Goal: Check status: Check status

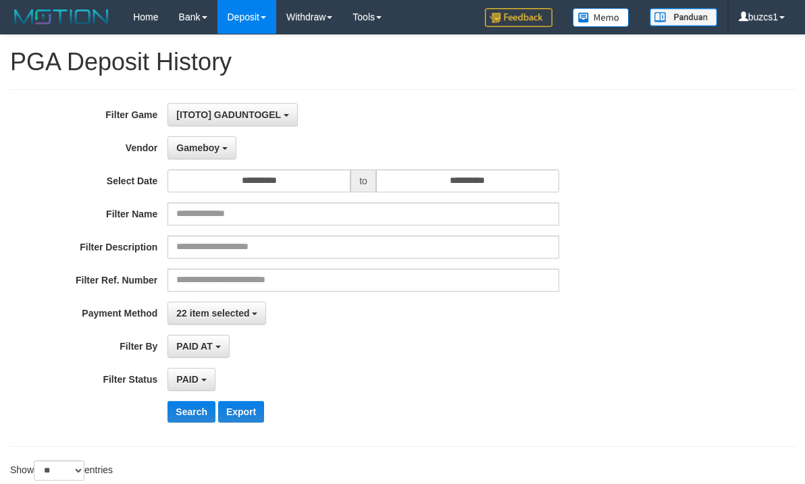
select select "**********"
select select "*********"
select select "*"
select select "**"
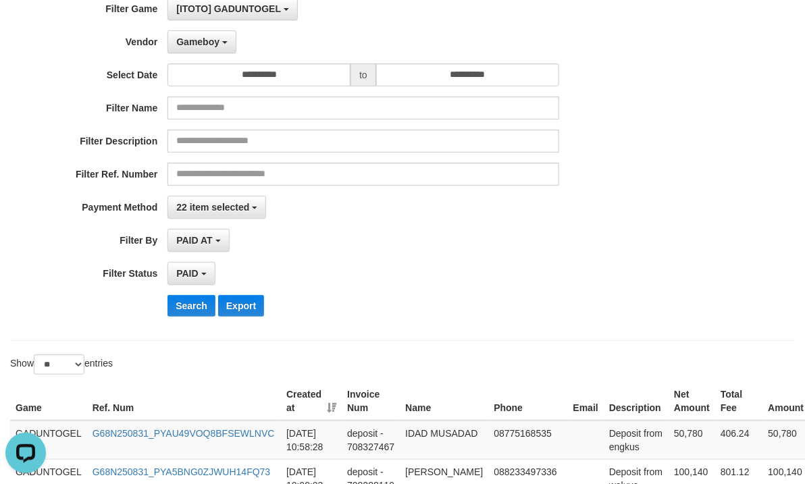
scroll to position [12, 0]
click at [191, 306] on button "Search" at bounding box center [192, 306] width 48 height 22
drag, startPoint x: 193, startPoint y: 312, endPoint x: 203, endPoint y: 311, distance: 9.6
click at [193, 312] on button "Search" at bounding box center [192, 306] width 48 height 22
drag, startPoint x: 186, startPoint y: 312, endPoint x: 217, endPoint y: 315, distance: 30.5
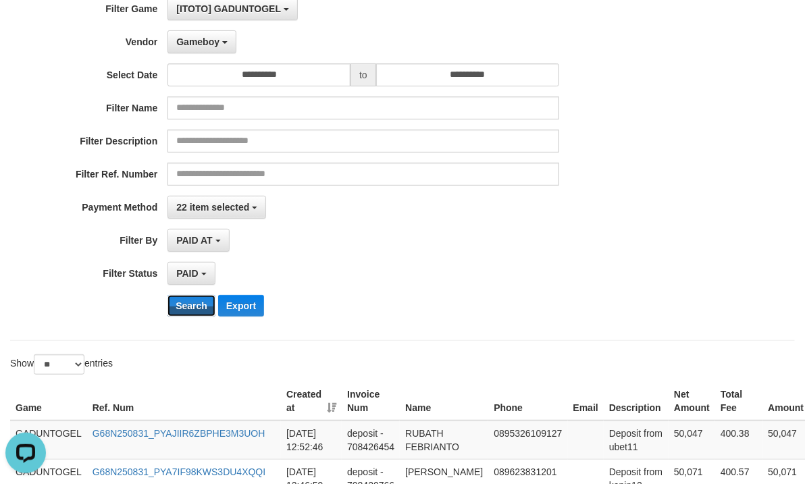
click at [187, 313] on button "Search" at bounding box center [192, 306] width 48 height 22
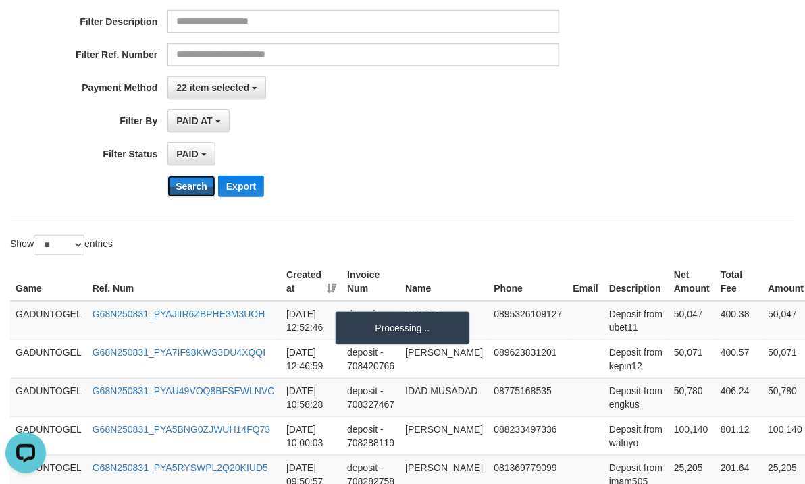
scroll to position [276, 0]
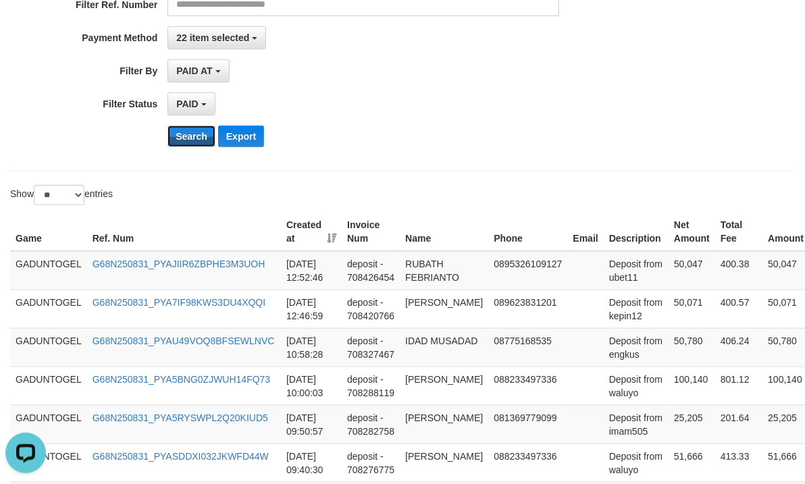
drag, startPoint x: 189, startPoint y: 130, endPoint x: 248, endPoint y: 116, distance: 60.3
click at [189, 130] on button "Search" at bounding box center [192, 137] width 48 height 22
click at [675, 248] on th "Net Amount" at bounding box center [692, 232] width 47 height 39
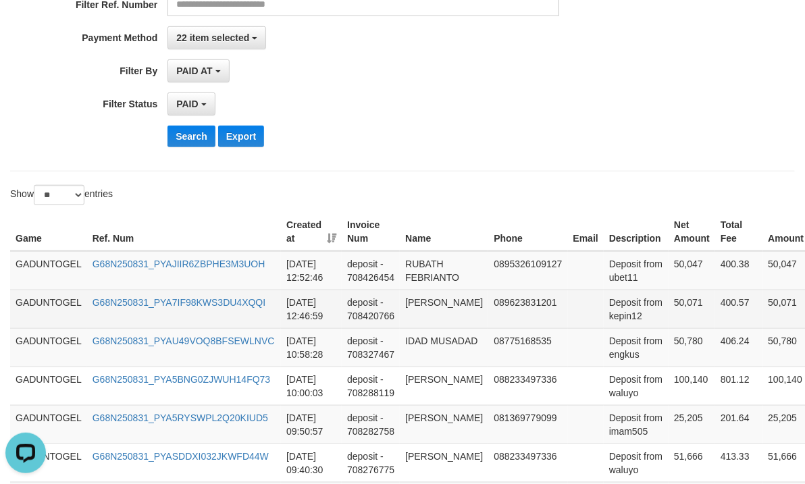
click at [669, 307] on td "50,071" at bounding box center [692, 309] width 47 height 39
copy td "50,071"
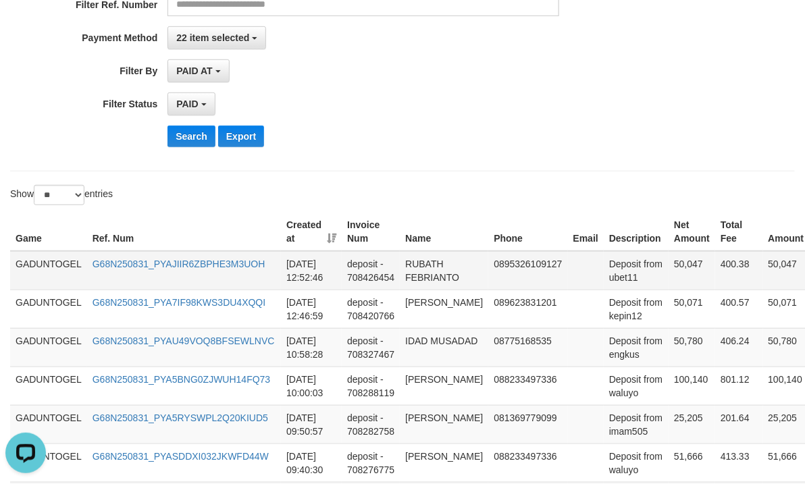
click at [669, 270] on td "50,047" at bounding box center [692, 270] width 47 height 39
copy td "50,047"
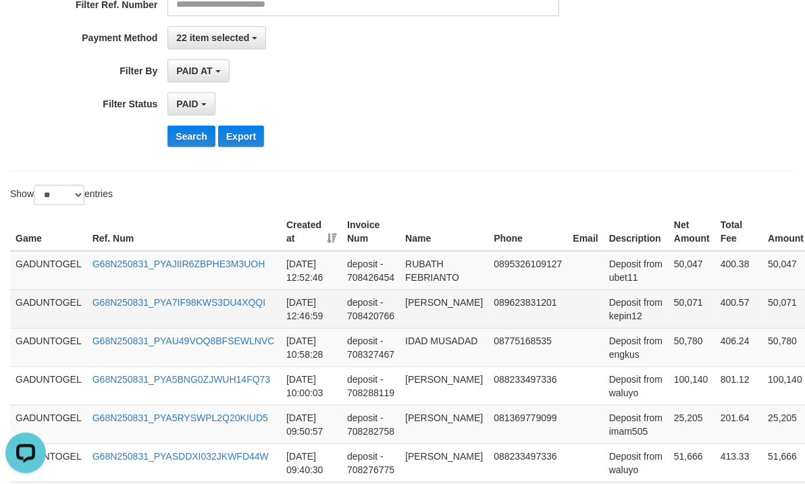
click at [442, 303] on td "[PERSON_NAME]" at bounding box center [444, 309] width 89 height 39
copy td "[PERSON_NAME]"
drag, startPoint x: 442, startPoint y: 303, endPoint x: 449, endPoint y: 324, distance: 22.7
click at [449, 324] on td "[PERSON_NAME]" at bounding box center [444, 309] width 89 height 39
click at [605, 317] on td "Deposit from kepin12" at bounding box center [636, 309] width 65 height 39
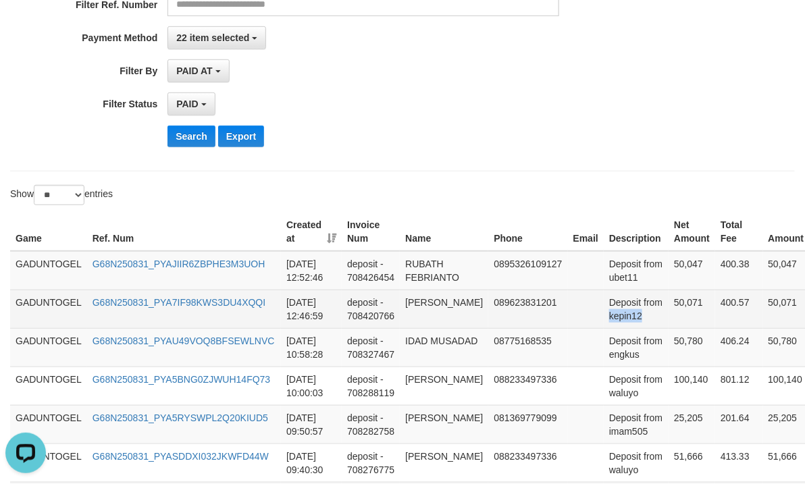
click at [605, 317] on td "Deposit from kepin12" at bounding box center [636, 309] width 65 height 39
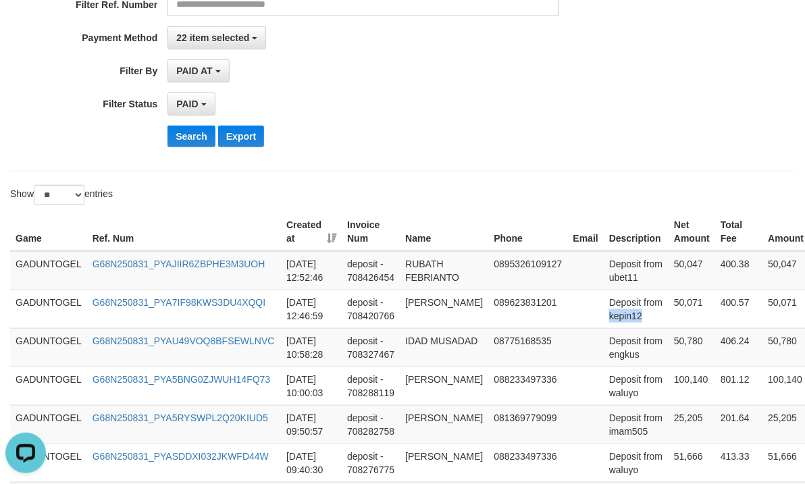
copy td "kepin12"
click at [428, 268] on td "RUBATH FEBRIANTO" at bounding box center [444, 270] width 89 height 39
copy td "RUBATH FEBRIANTO"
drag, startPoint x: 428, startPoint y: 268, endPoint x: 443, endPoint y: 282, distance: 20.1
click at [443, 282] on td "RUBATH FEBRIANTO" at bounding box center [444, 270] width 89 height 39
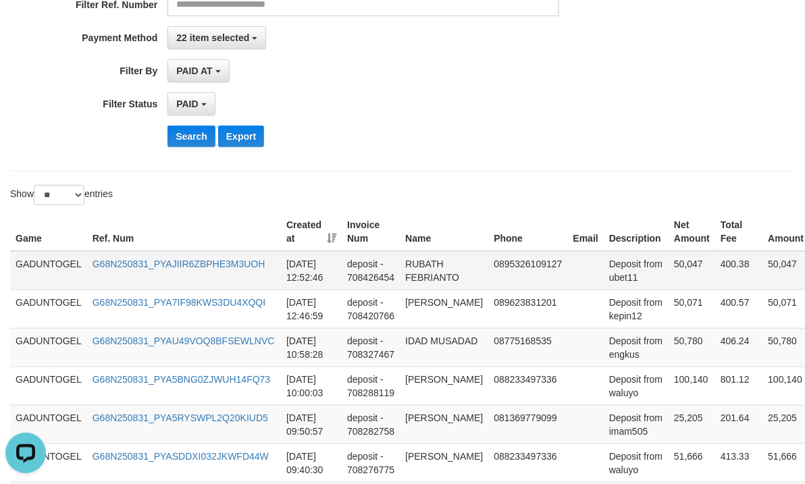
click at [604, 291] on td "Deposit from ubet11" at bounding box center [636, 270] width 65 height 39
copy td "ubet11"
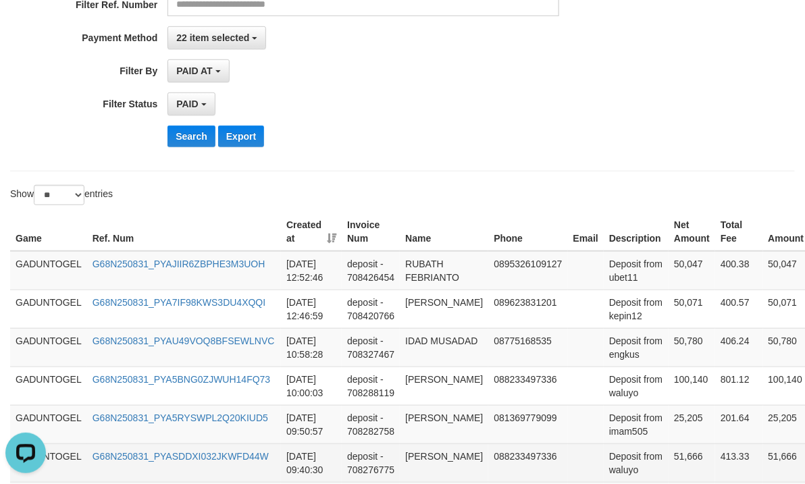
click at [604, 475] on td "Deposit from waluyo" at bounding box center [636, 463] width 65 height 39
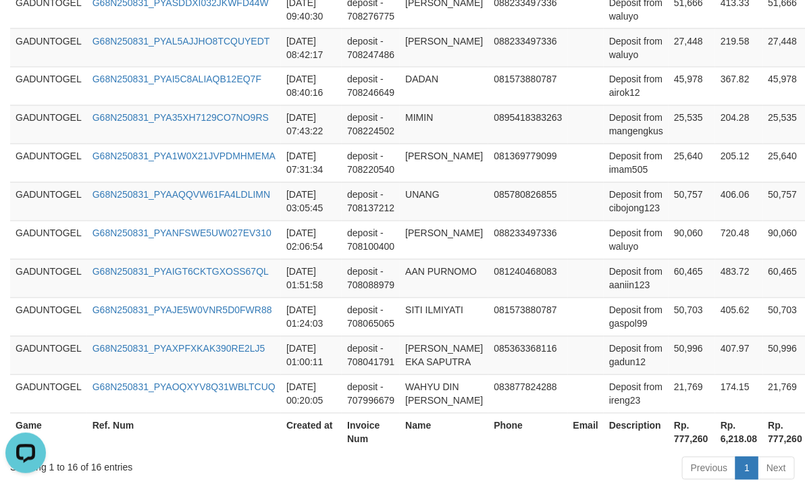
scroll to position [829, 0]
